Goal: Task Accomplishment & Management: Manage account settings

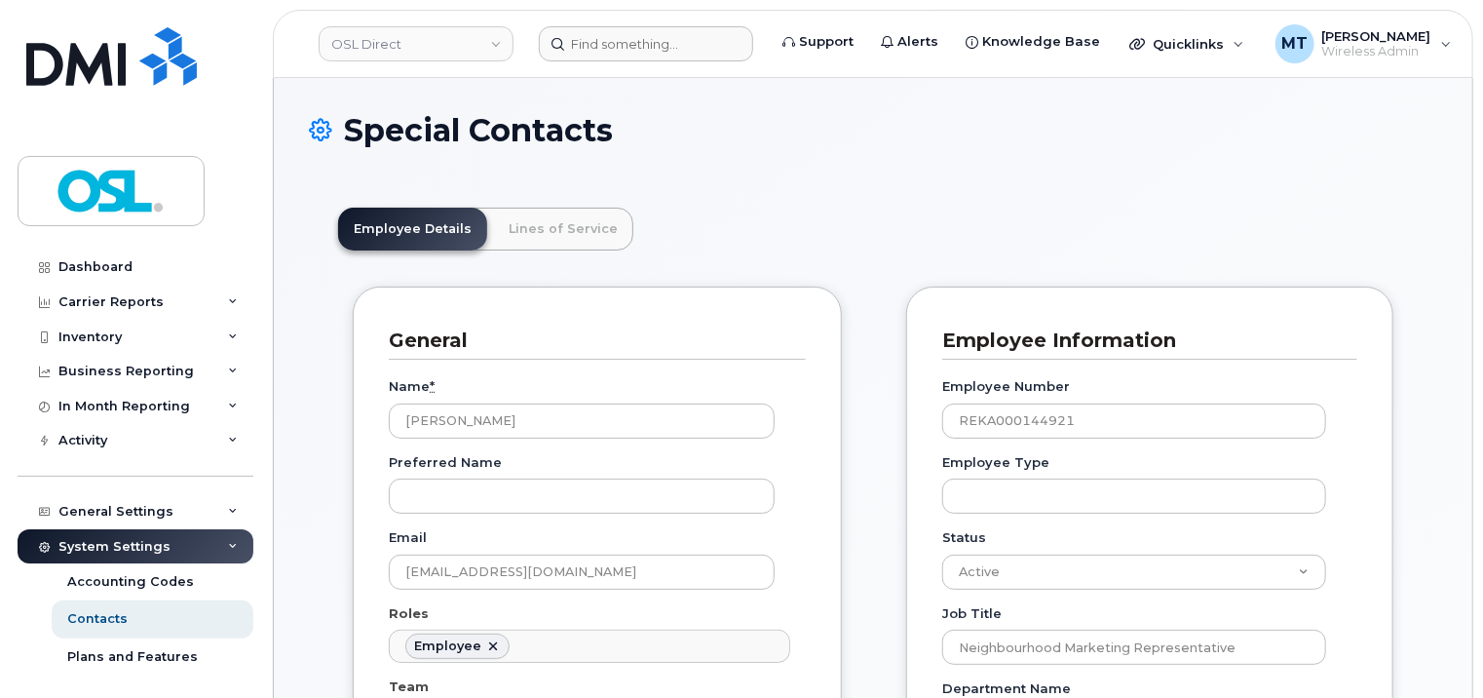
scroll to position [109, 0]
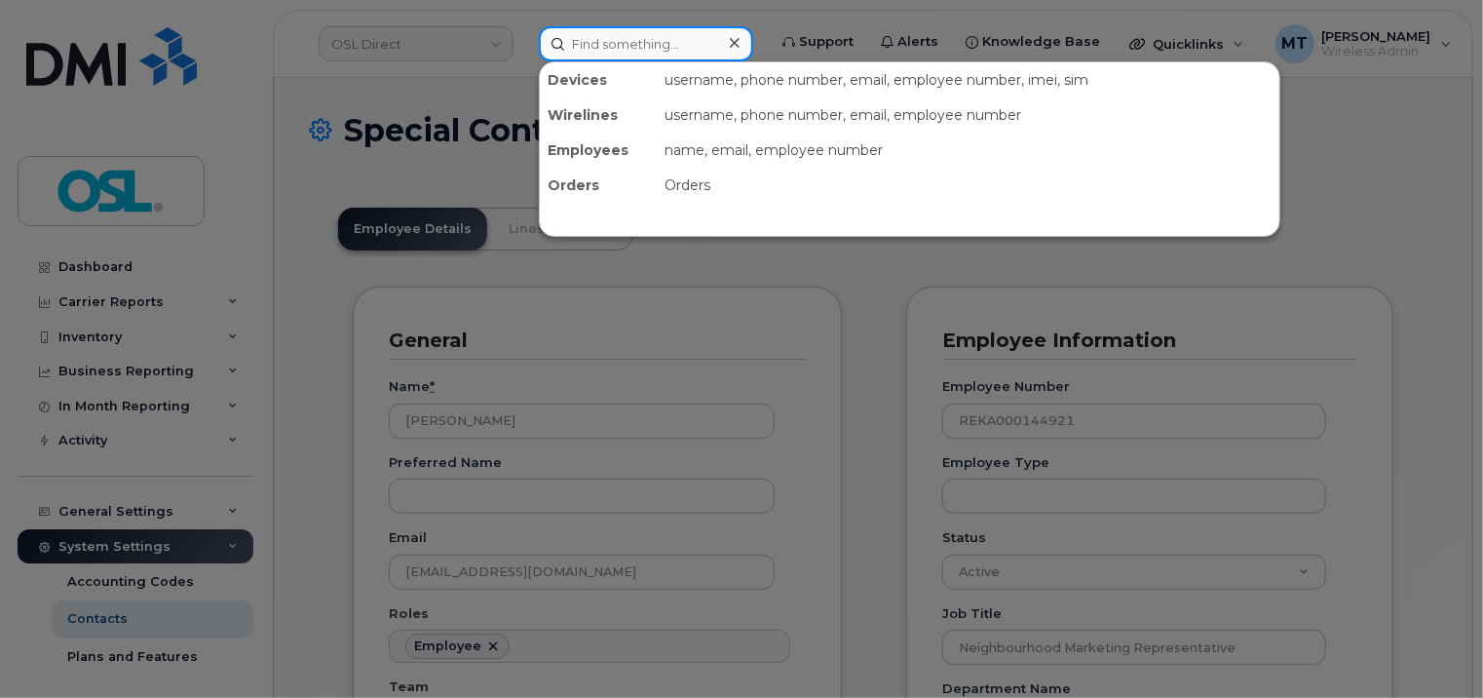
click at [614, 58] on input at bounding box center [646, 43] width 214 height 35
paste input "Yogesh.Bisht@osldirect.com"
type input "Yogesh.Bisht@osldirect.com"
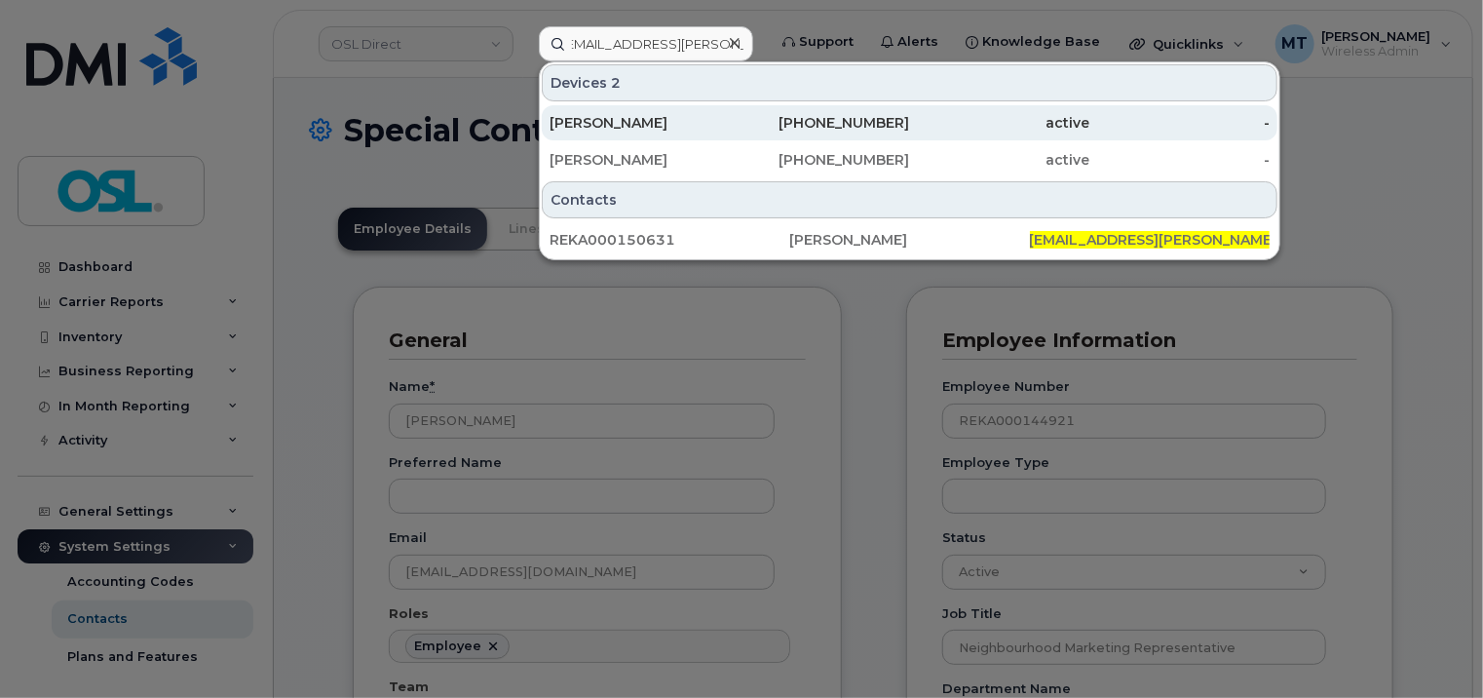
scroll to position [0, 0]
click at [639, 130] on div "[PERSON_NAME]" at bounding box center [640, 122] width 180 height 19
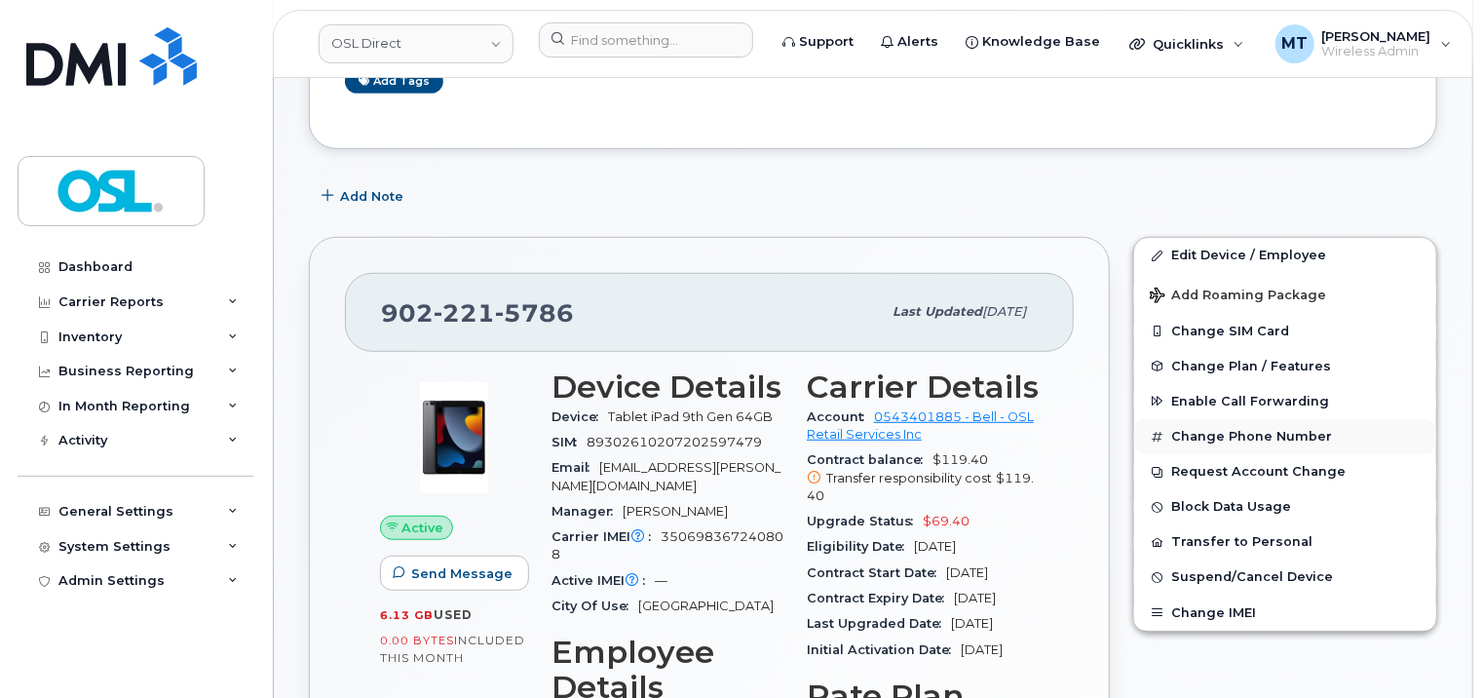
scroll to position [390, 0]
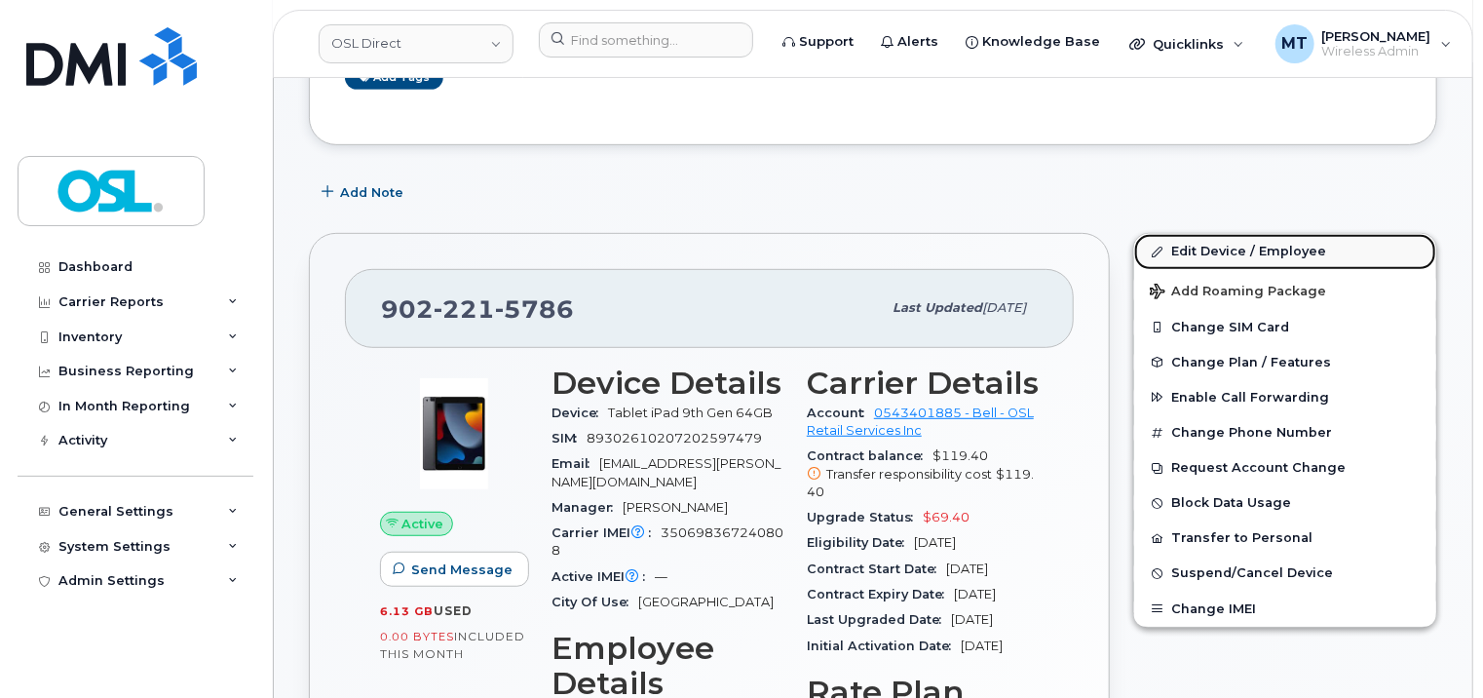
click at [1272, 250] on link "Edit Device / Employee" at bounding box center [1285, 251] width 302 height 35
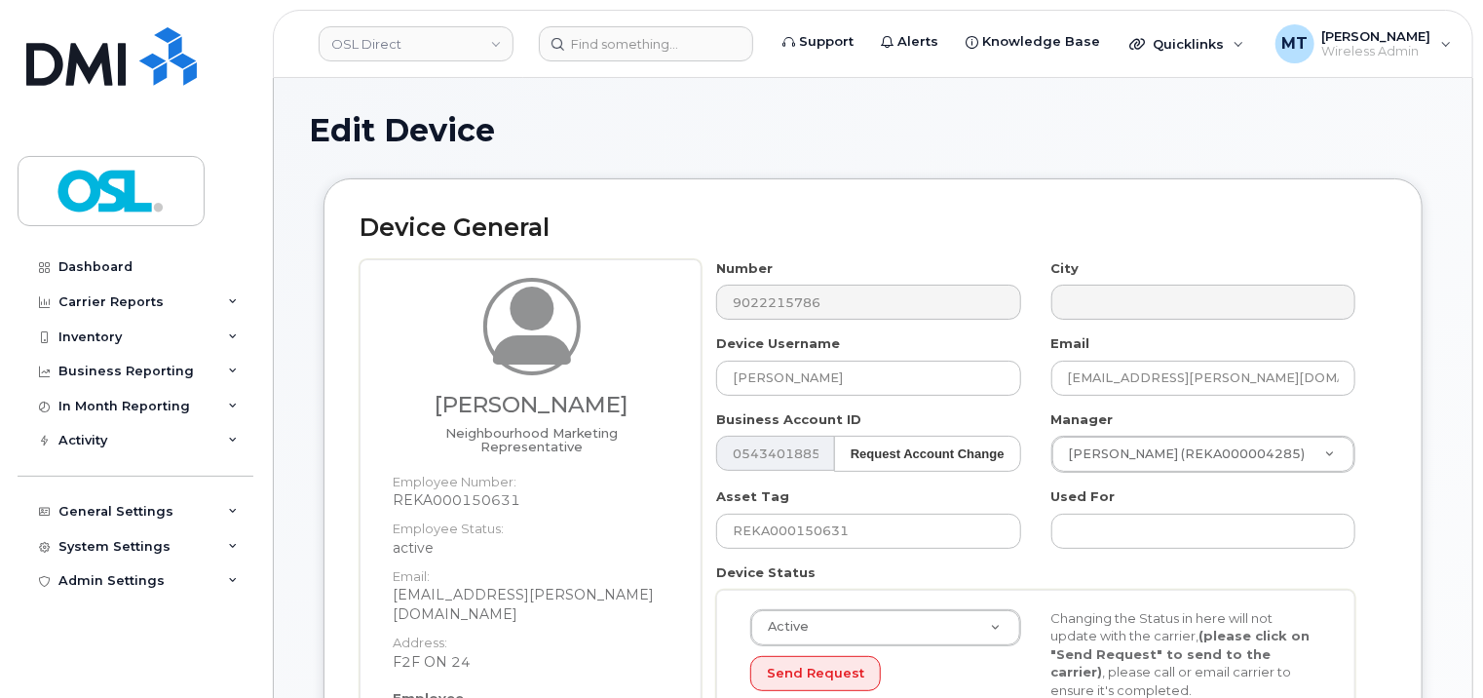
scroll to position [390, 0]
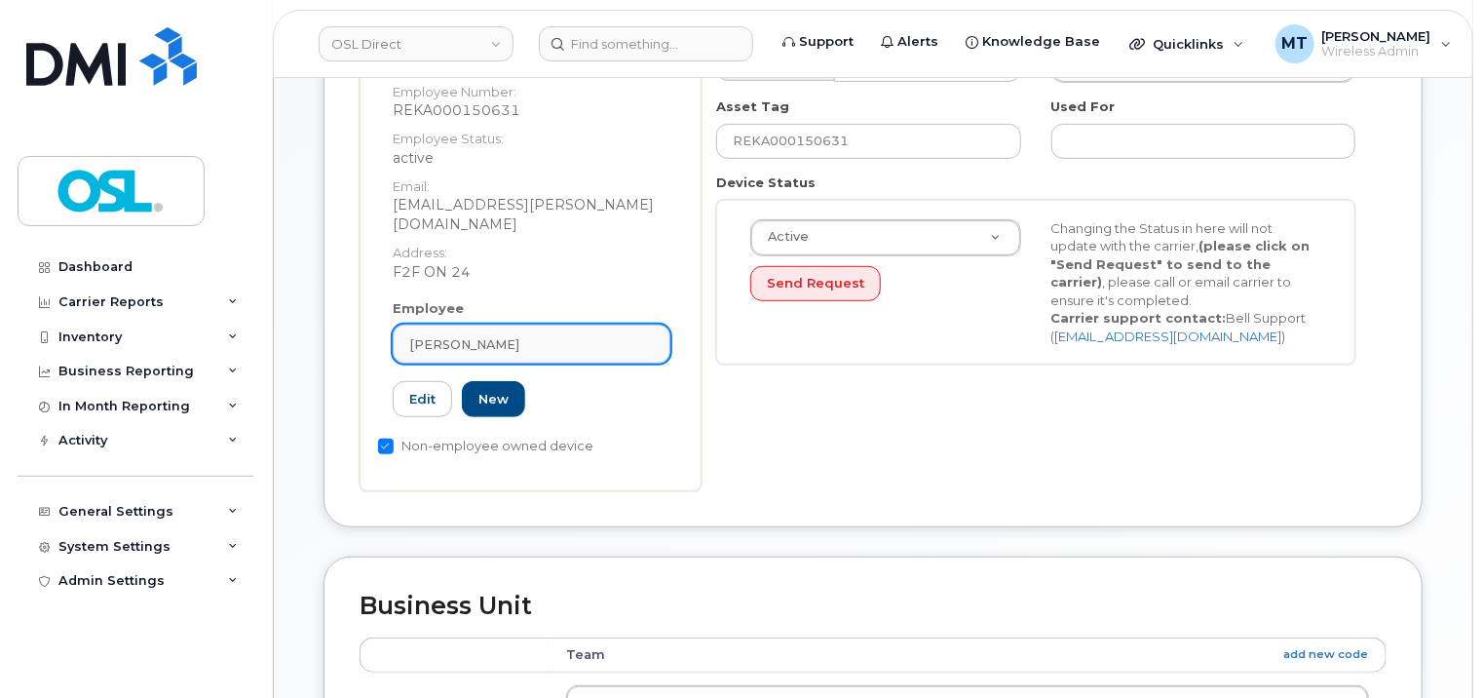
click at [519, 335] on div "[PERSON_NAME]" at bounding box center [531, 344] width 245 height 19
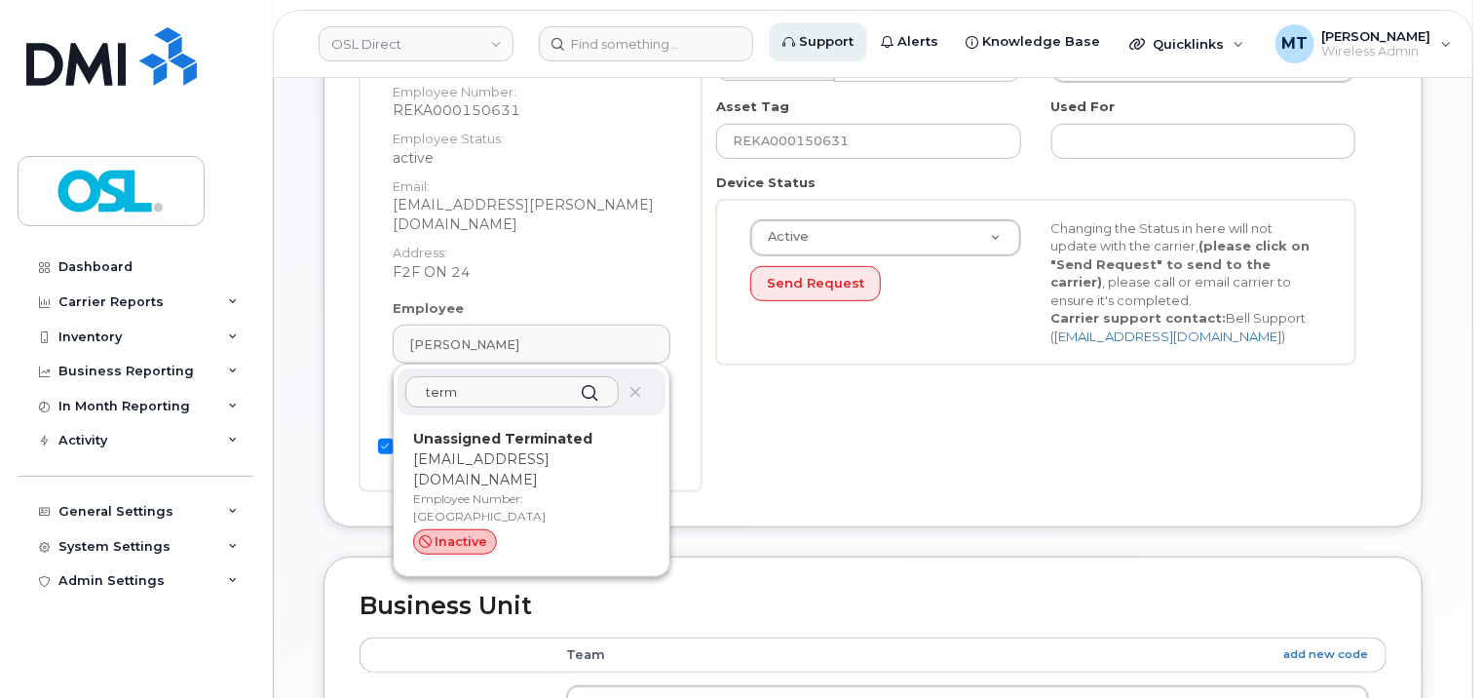
type input "term"
click at [512, 449] on p "[EMAIL_ADDRESS][DOMAIN_NAME]" at bounding box center [531, 469] width 237 height 41
type input "UT"
type input "Unassigned Terminated"
type input "[EMAIL_ADDRESS][DOMAIN_NAME]"
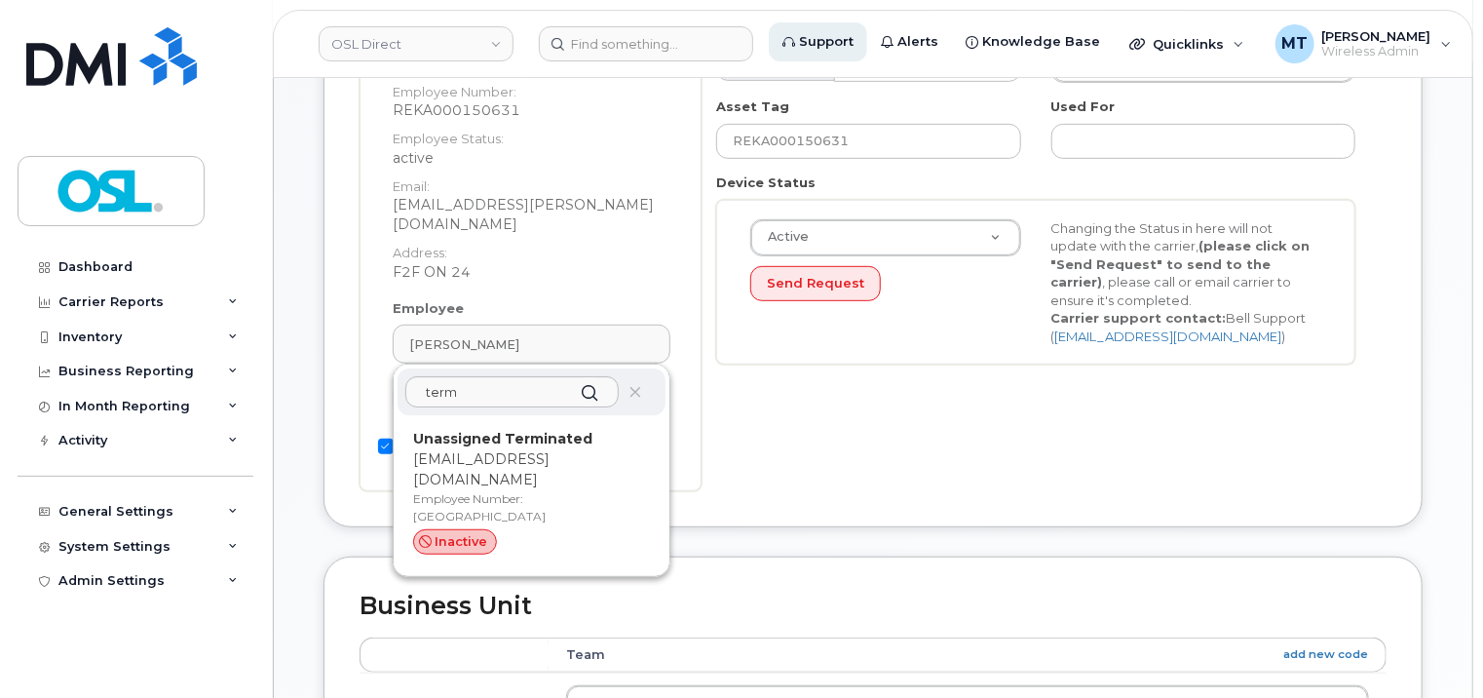
type input "4117510"
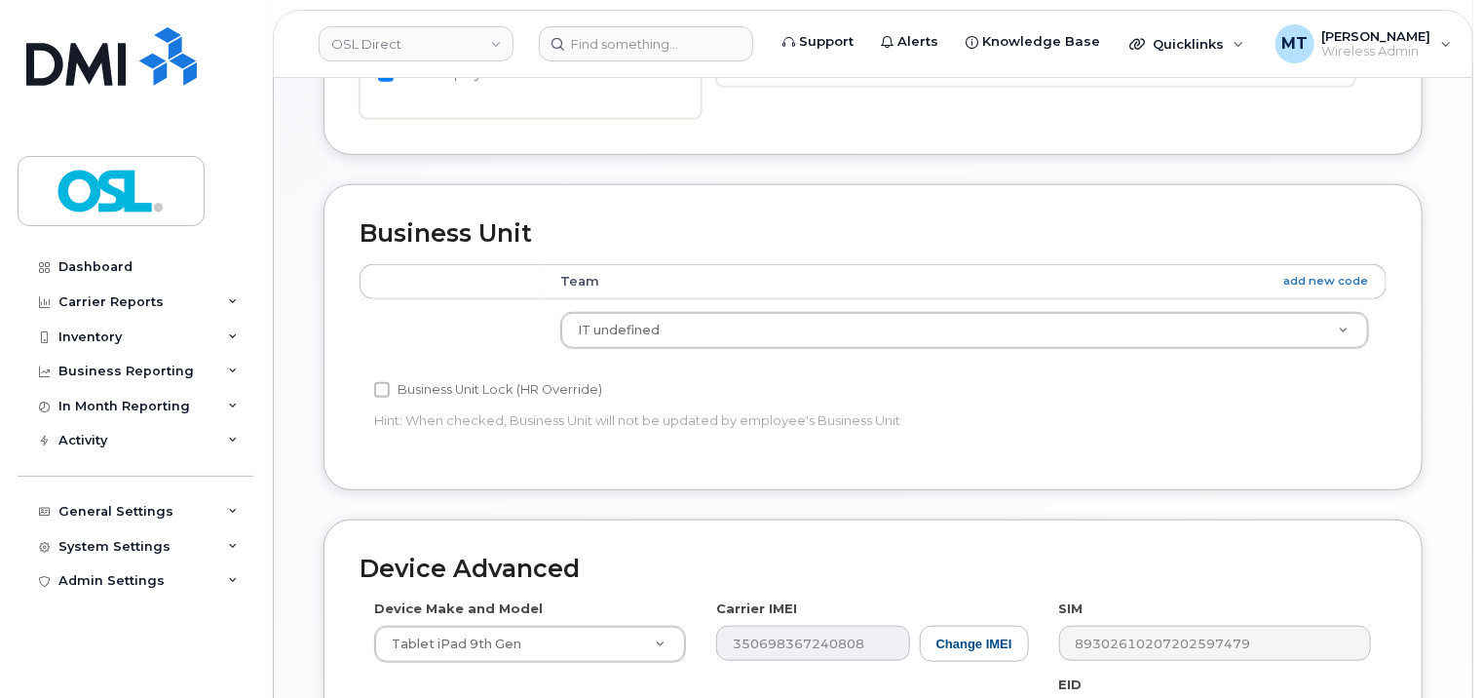
scroll to position [975, 0]
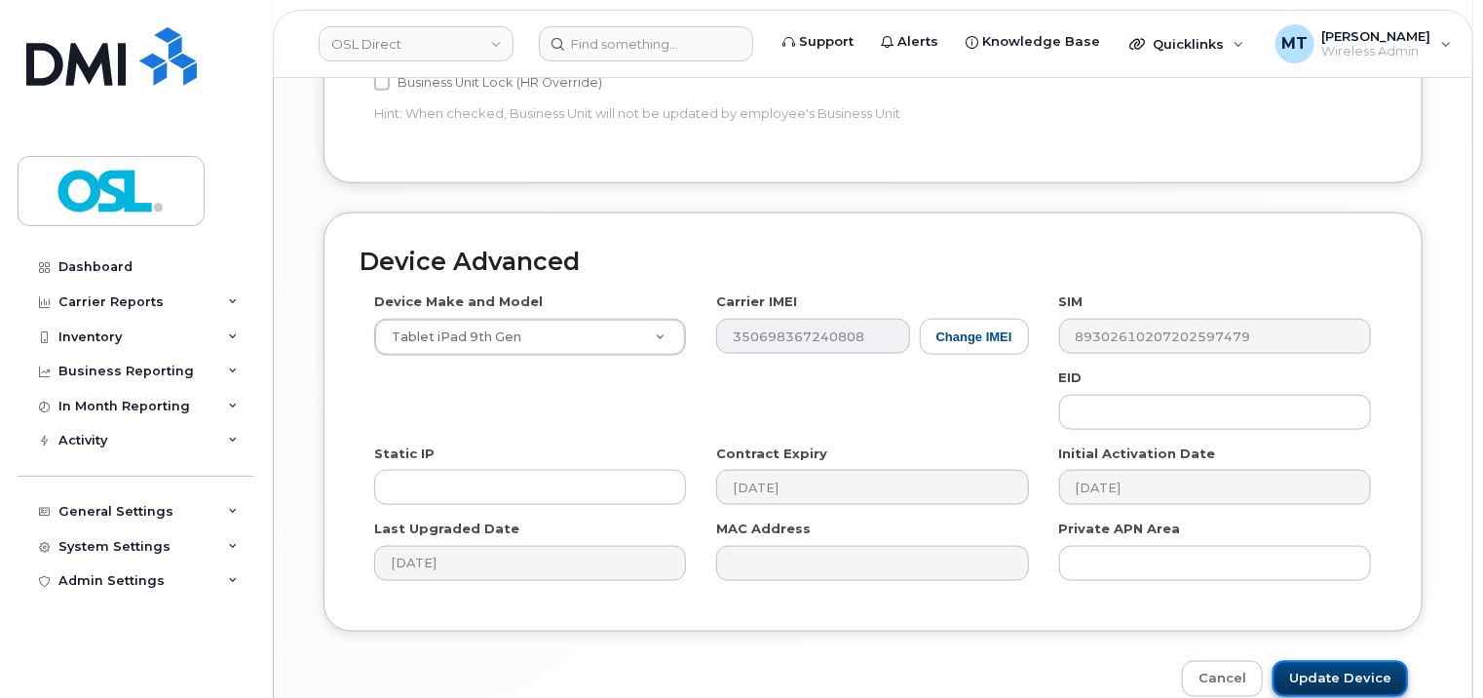
click at [1354, 661] on input "Update Device" at bounding box center [1340, 679] width 135 height 36
type input "Saving..."
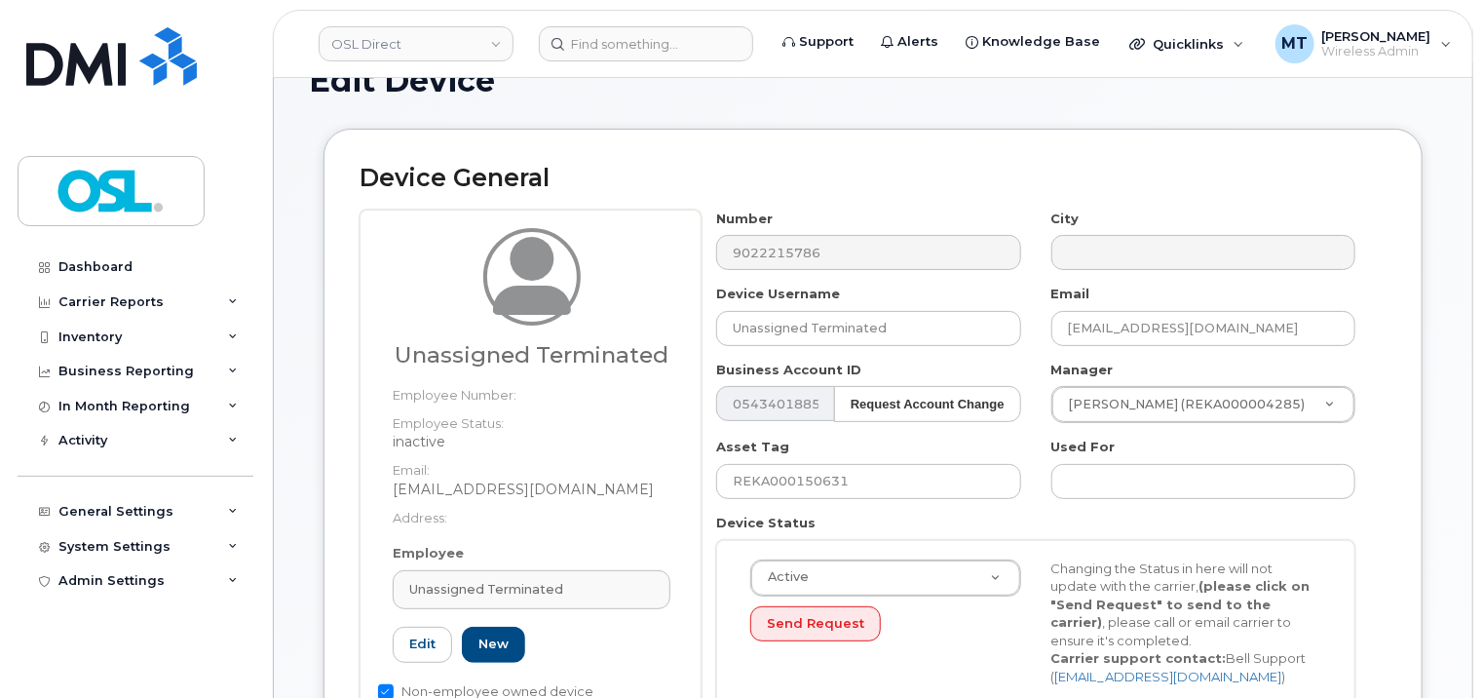
scroll to position [0, 0]
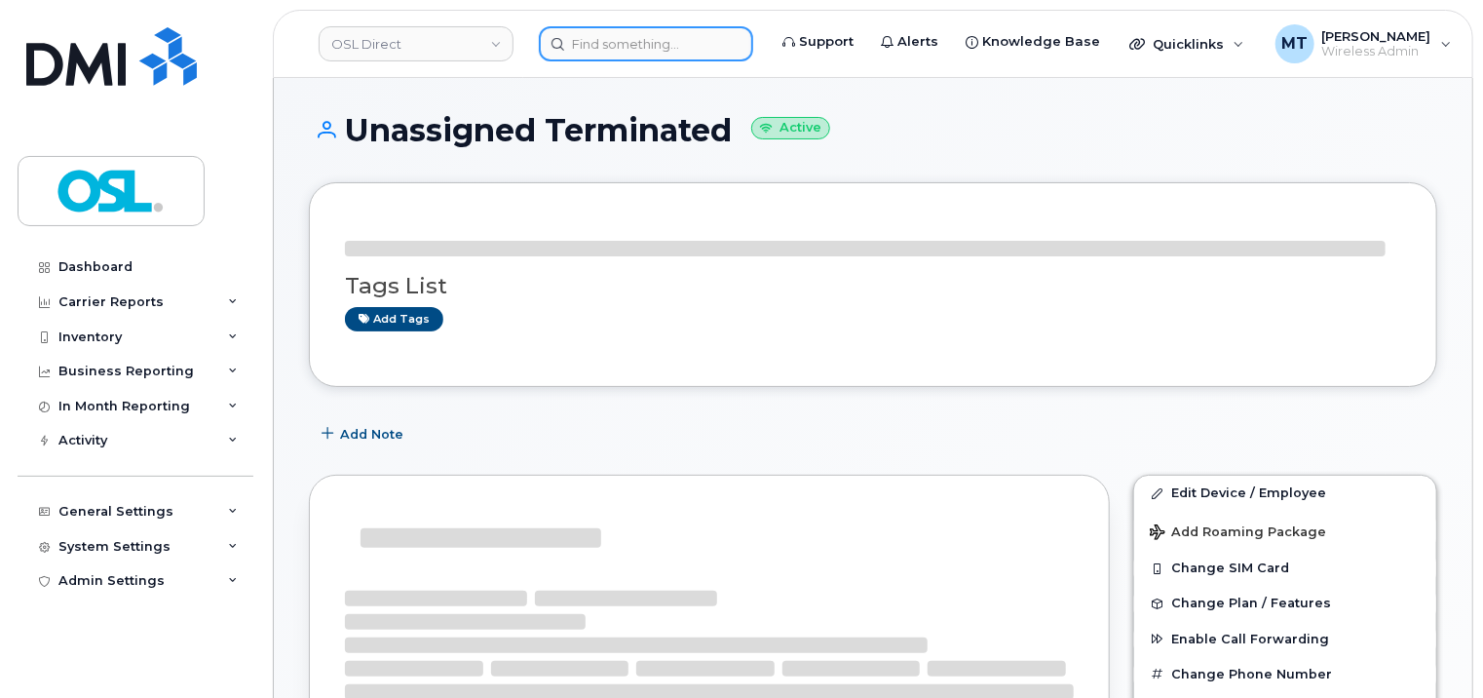
click at [650, 58] on input at bounding box center [646, 43] width 214 height 35
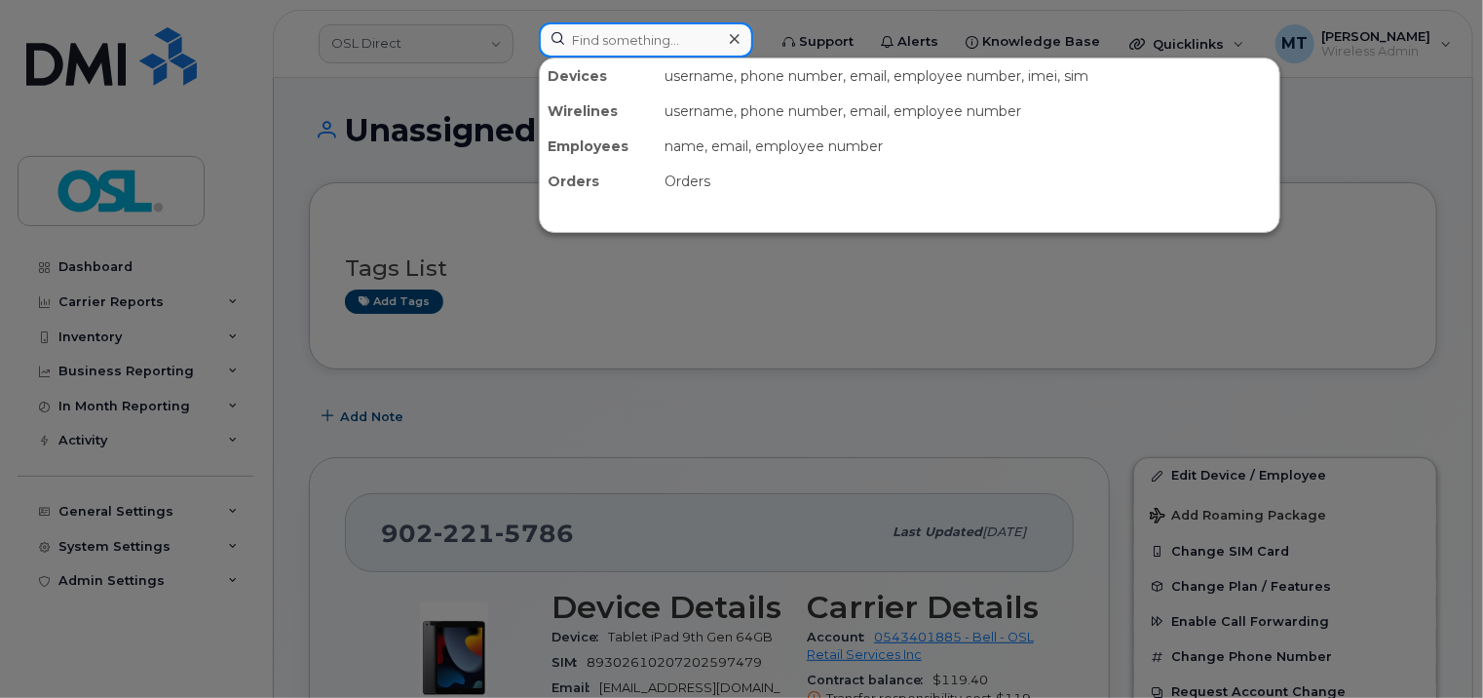
paste input "Yogesh.Bisht@osldirect.com"
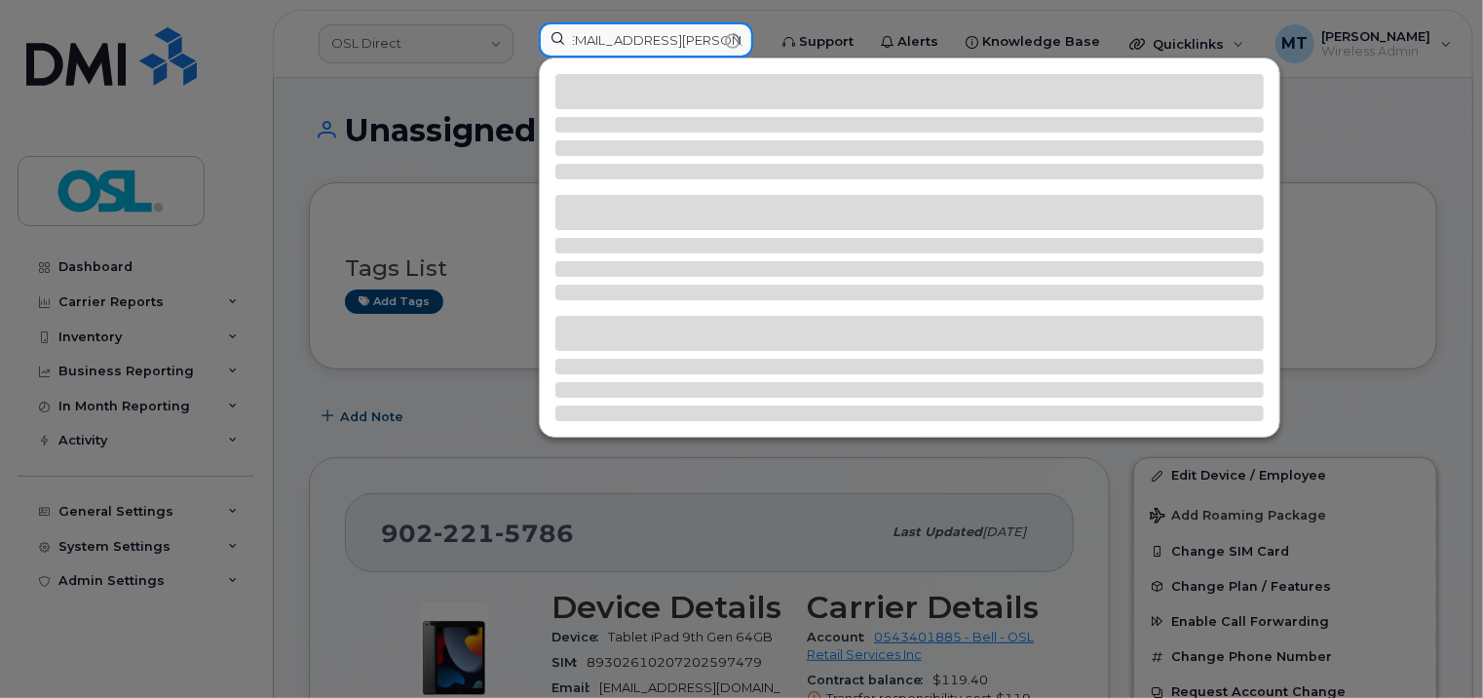
type input "Yogesh.Bisht@osldirect.com"
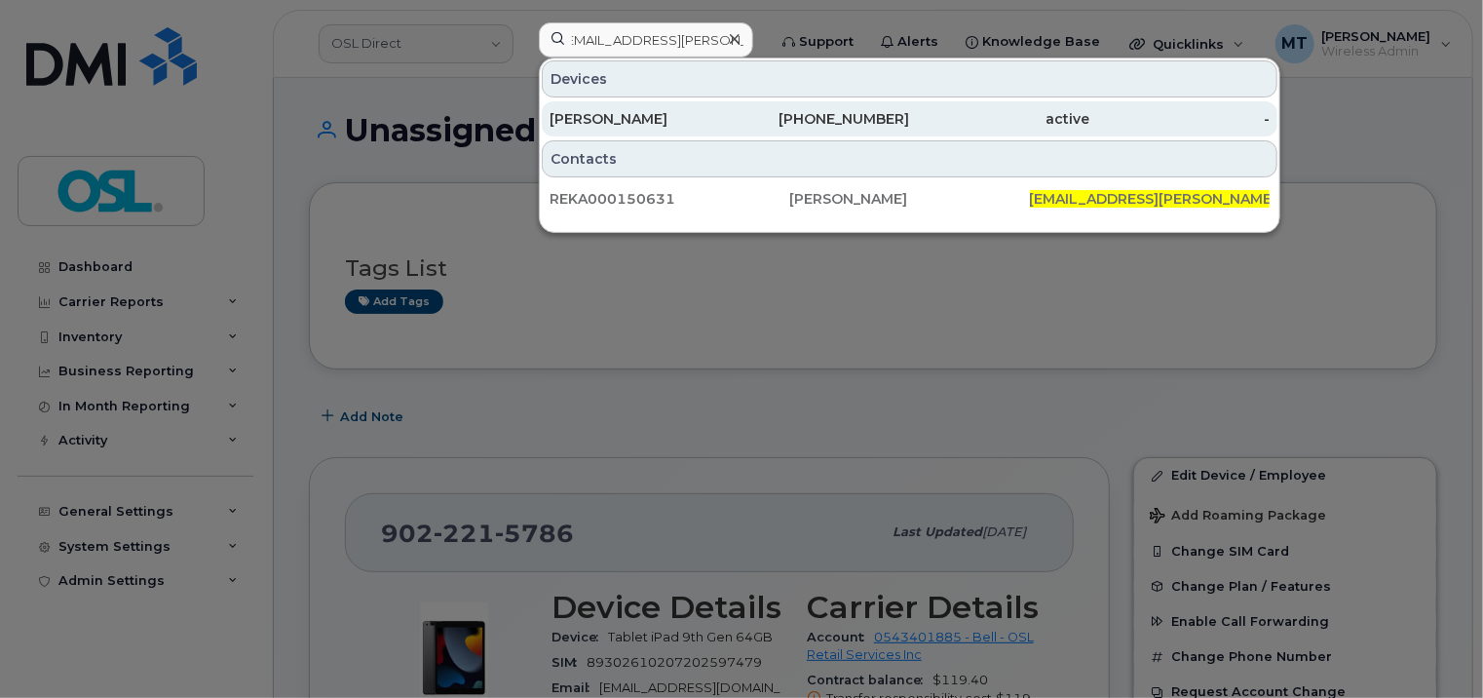
click at [630, 115] on div "[PERSON_NAME]" at bounding box center [640, 118] width 180 height 19
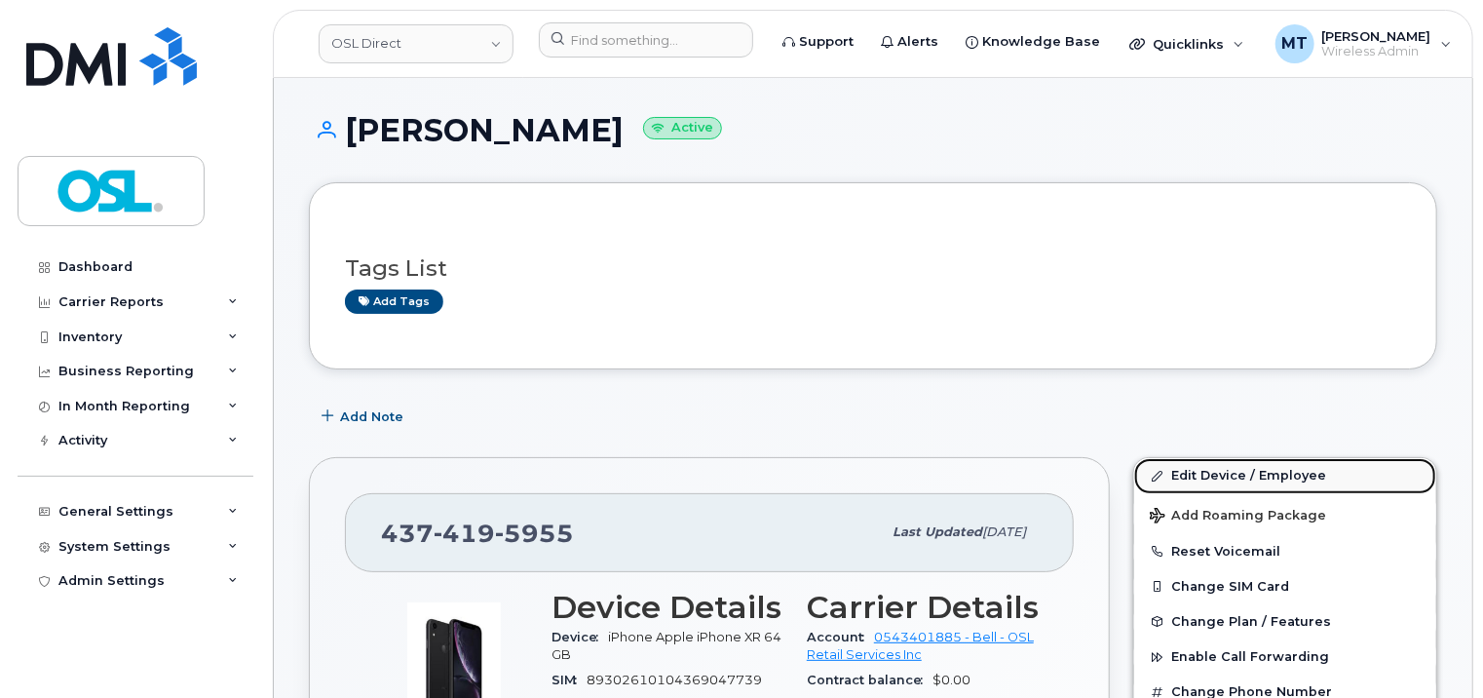
click at [1303, 477] on link "Edit Device / Employee" at bounding box center [1285, 475] width 302 height 35
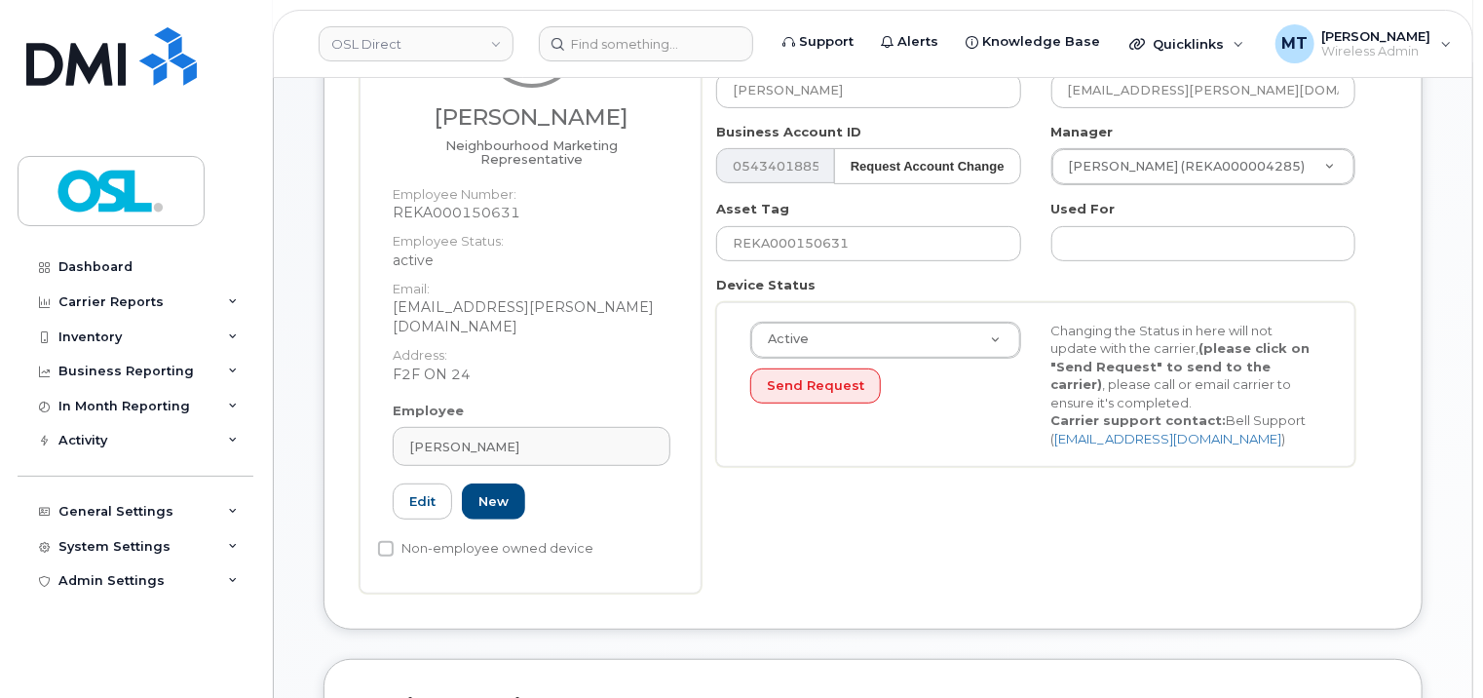
scroll to position [292, 0]
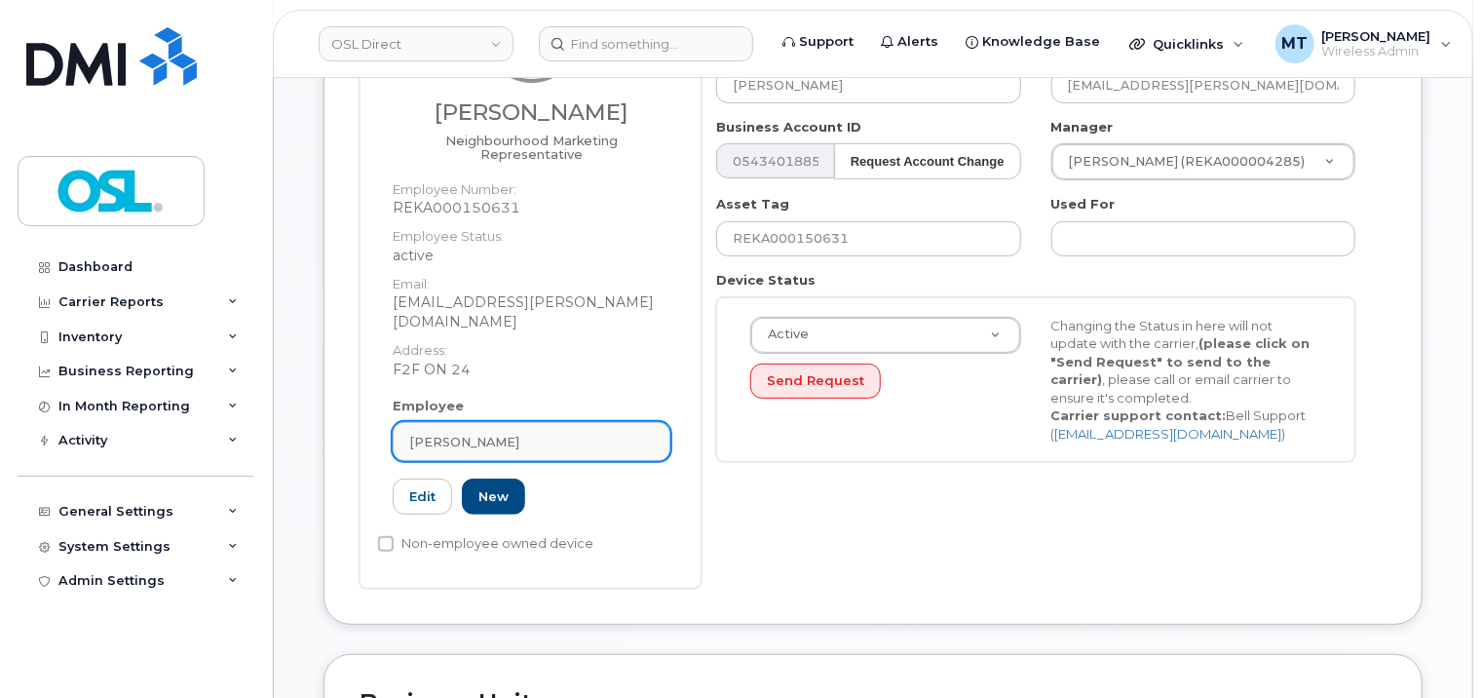
click at [489, 433] on span "Yogesh Bisht" at bounding box center [464, 442] width 110 height 19
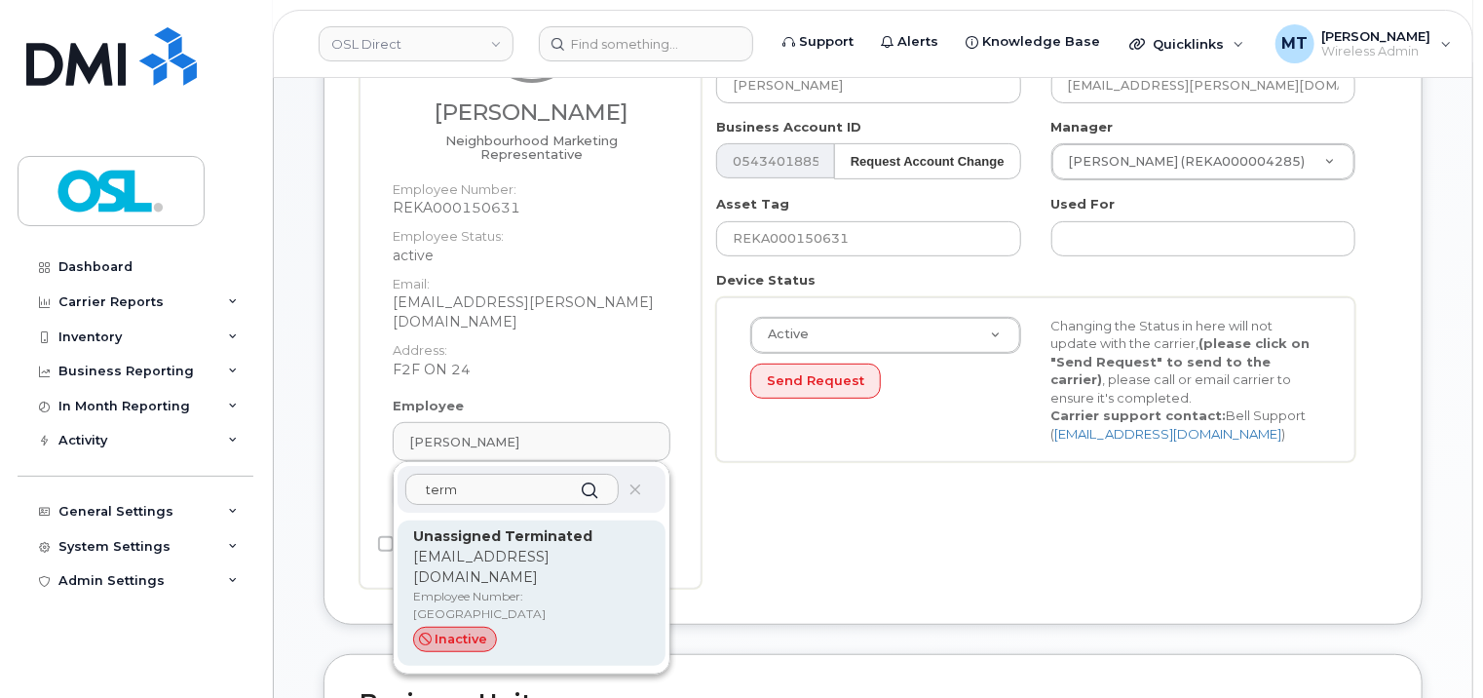
type input "term"
click at [532, 547] on p "support_2@osldirect.com" at bounding box center [531, 567] width 237 height 41
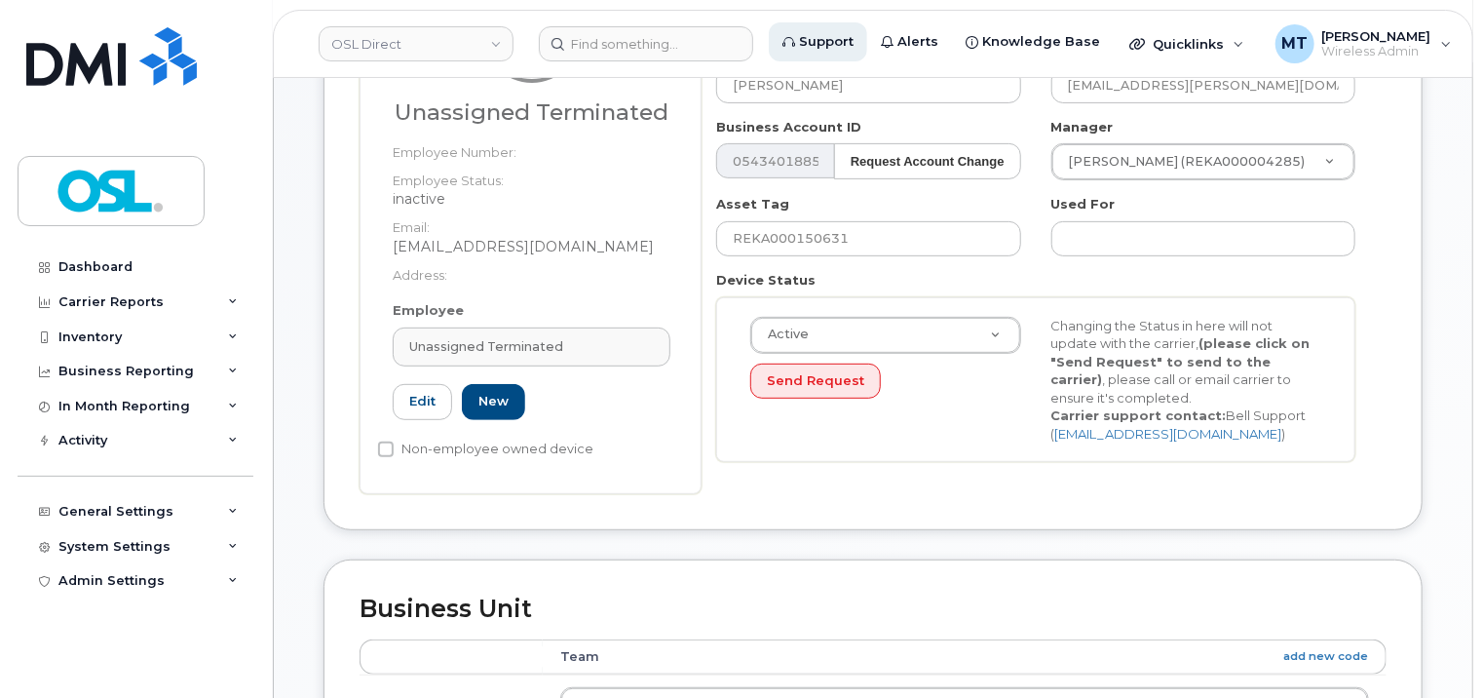
type input "UT"
type input "Unassigned Terminated"
type input "support_2@osldirect.com"
type input "4117510"
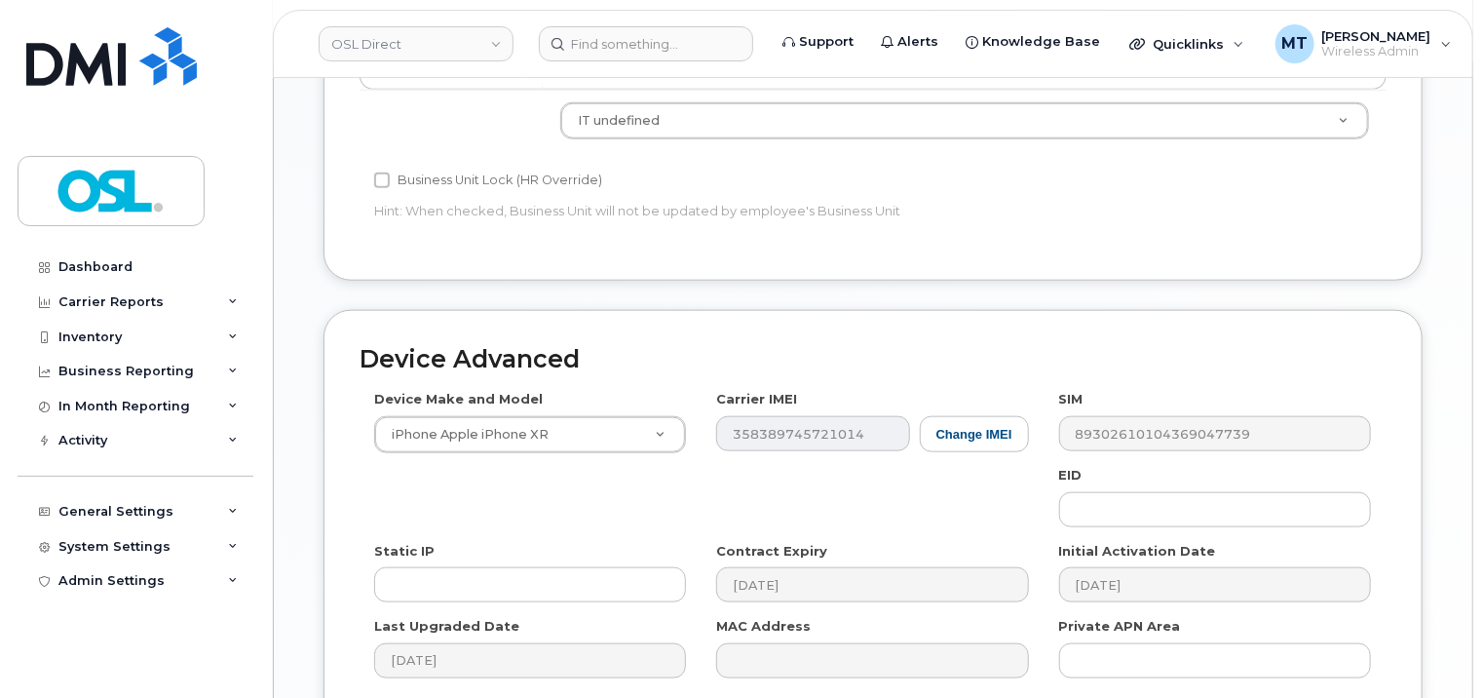
scroll to position [1066, 0]
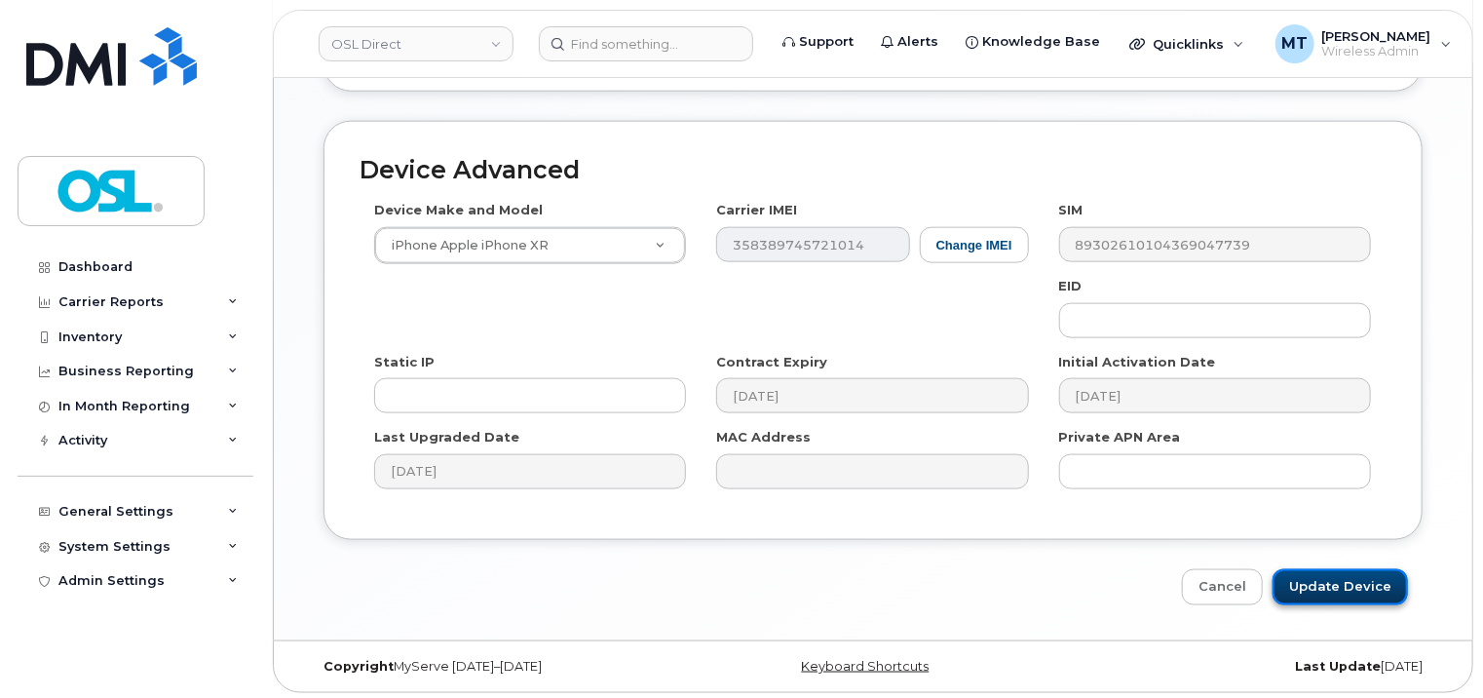
click at [1364, 587] on input "Update Device" at bounding box center [1340, 587] width 135 height 36
type input "Saving..."
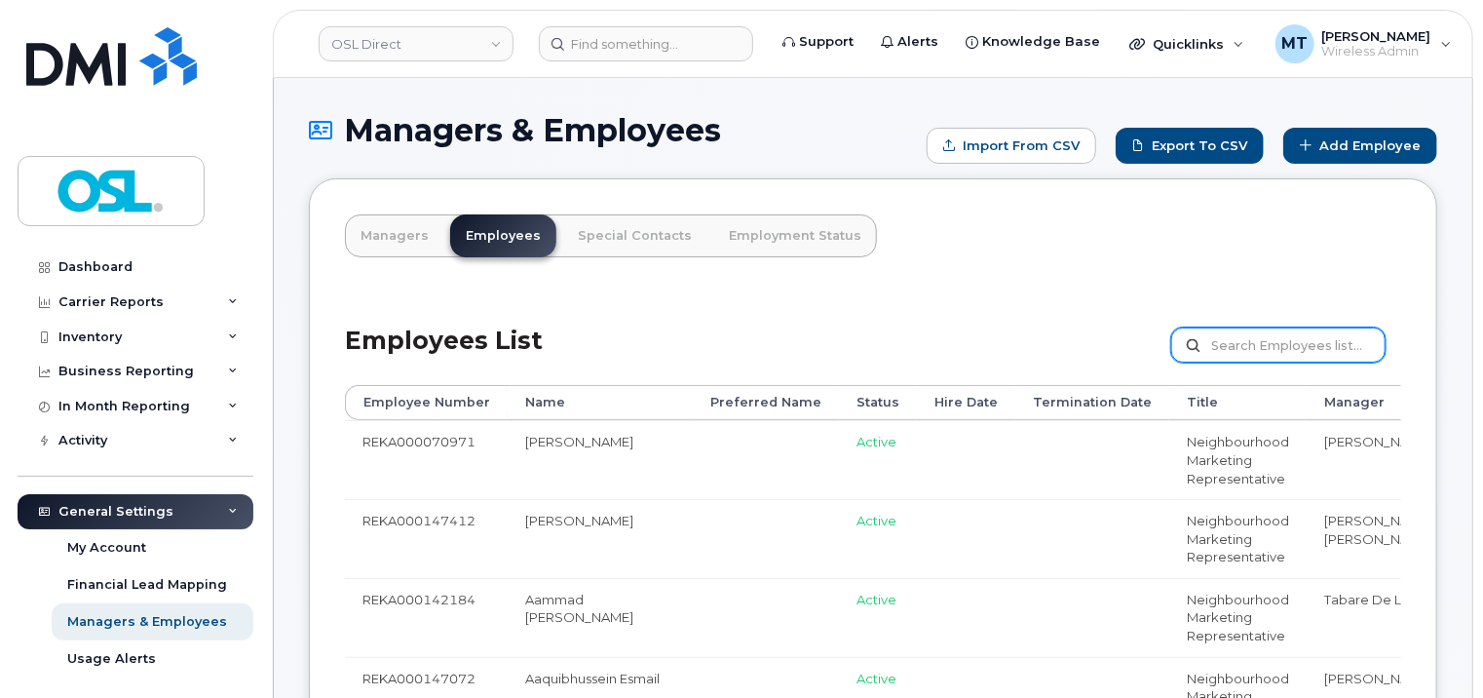
click at [1279, 343] on input "text" at bounding box center [1278, 344] width 214 height 35
paste input "REKA000150631"
type input "REKA000150631"
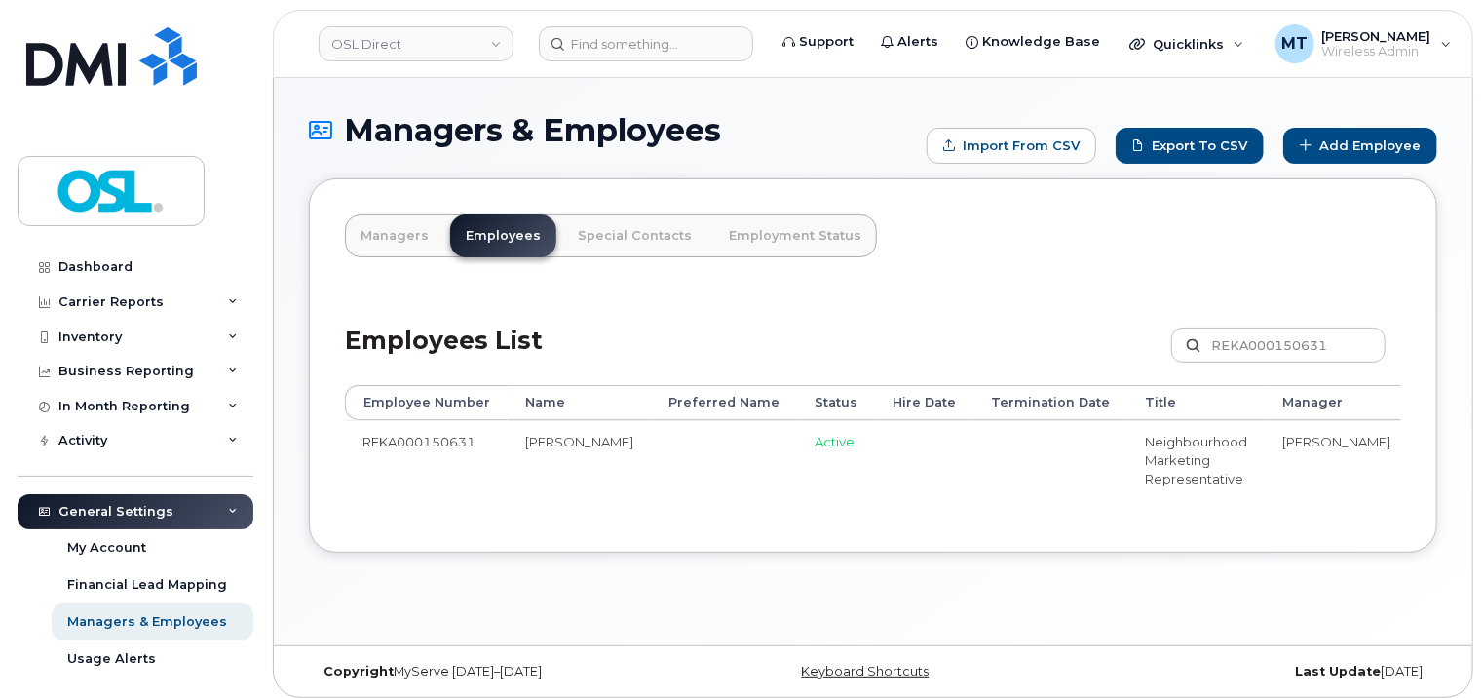
click at [1228, 514] on div "Employee Number Name Preferred Name Status Hire Date Termination Date Title Man…" at bounding box center [873, 451] width 1056 height 132
drag, startPoint x: 1226, startPoint y: 514, endPoint x: 1407, endPoint y: 510, distance: 181.3
click at [1407, 510] on div "Managers Employees Special Contacts Employment Status Employees List REKA000150…" at bounding box center [873, 365] width 1129 height 374
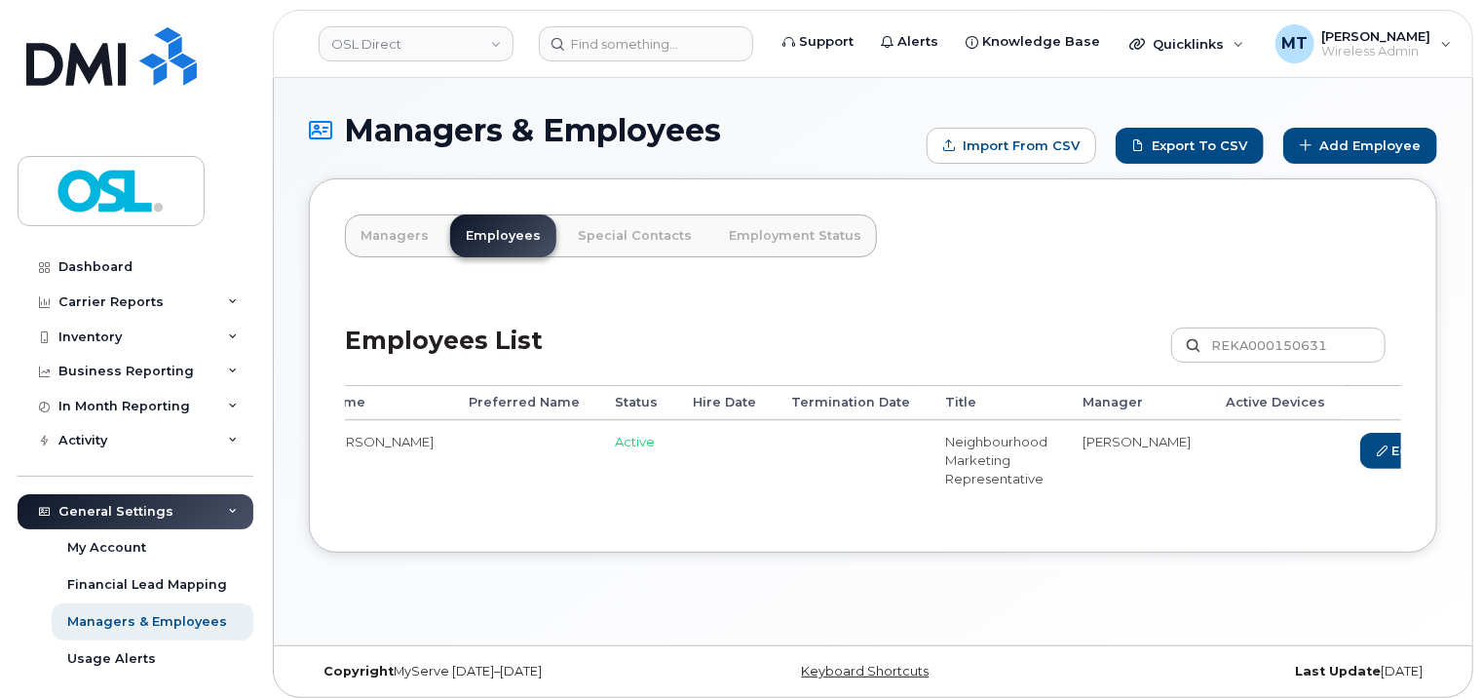
scroll to position [0, 209]
click at [1434, 456] on link "Delete" at bounding box center [1481, 451] width 94 height 36
